Goal: Book appointment/travel/reservation

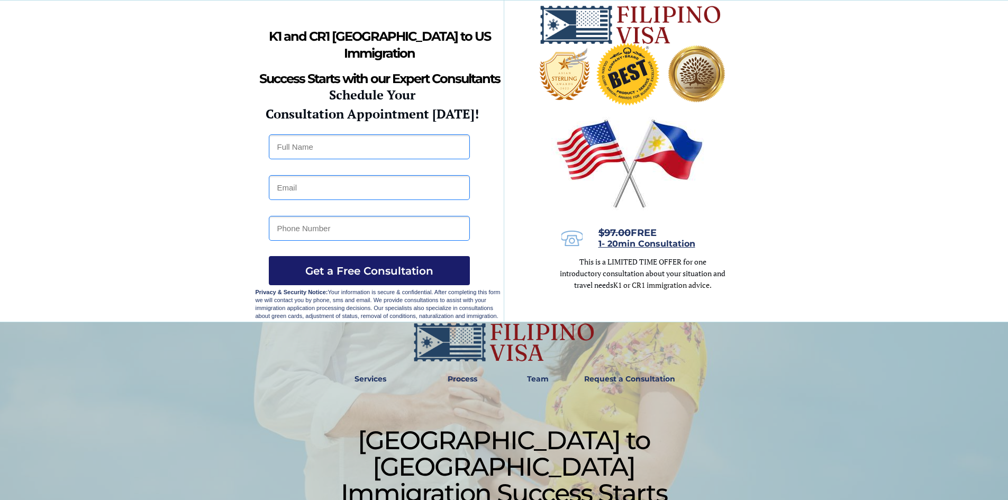
click at [323, 263] on button "Get a Free Consultation" at bounding box center [369, 270] width 201 height 29
click at [633, 241] on span "1- 20min Consultation" at bounding box center [646, 244] width 97 height 10
click at [469, 376] on strong "Process" at bounding box center [463, 379] width 30 height 10
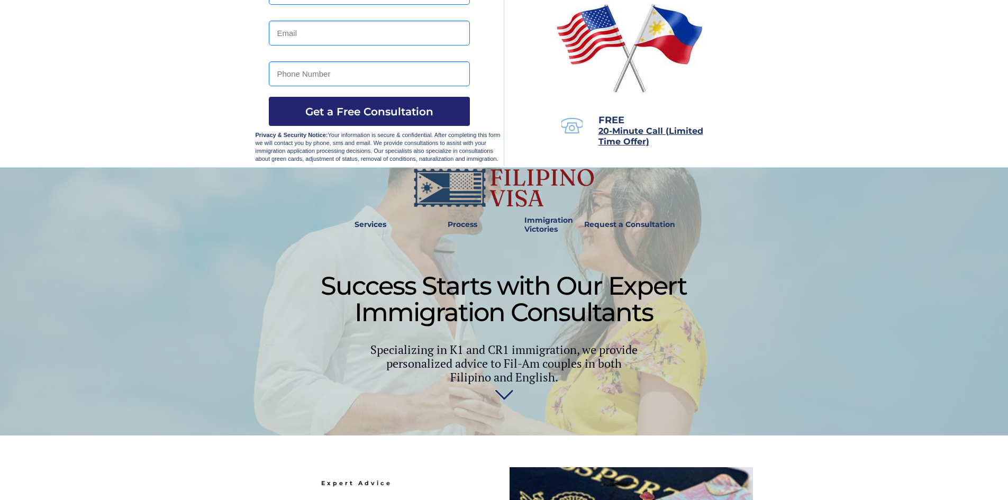
scroll to position [142, 0]
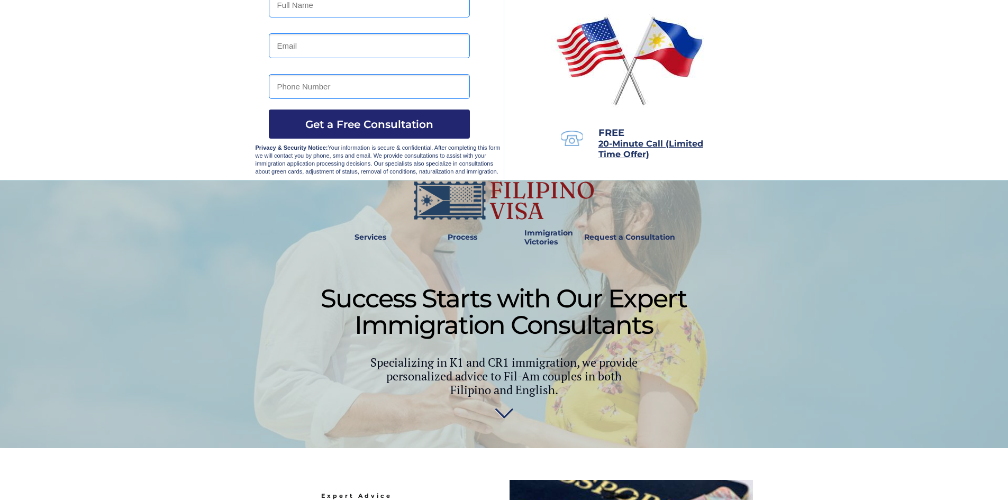
click at [463, 231] on link "Process" at bounding box center [462, 237] width 40 height 24
